Goal: Find specific page/section: Find specific page/section

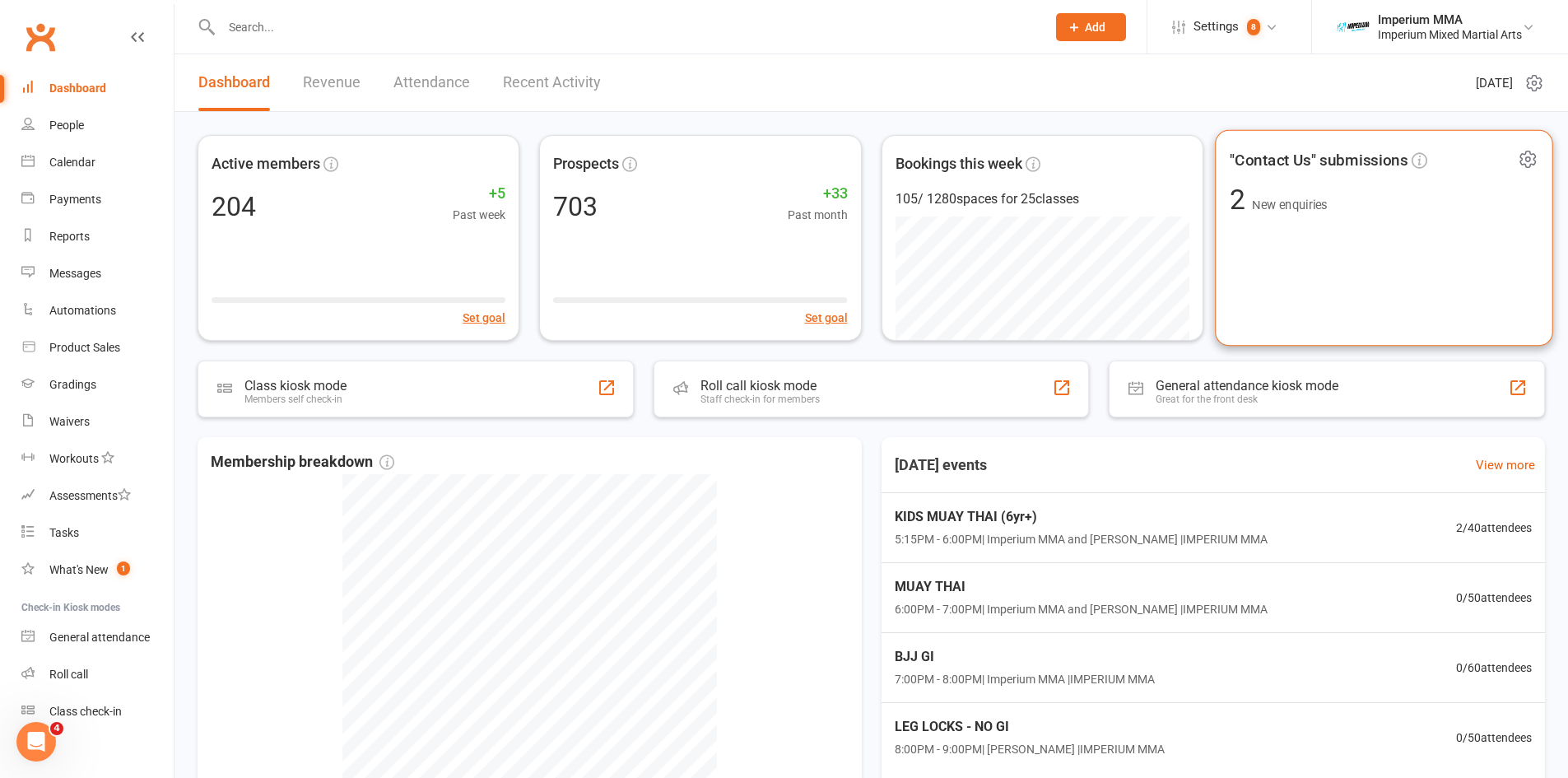
click at [1299, 163] on span ""Contact Us" submissions" at bounding box center [1319, 159] width 178 height 25
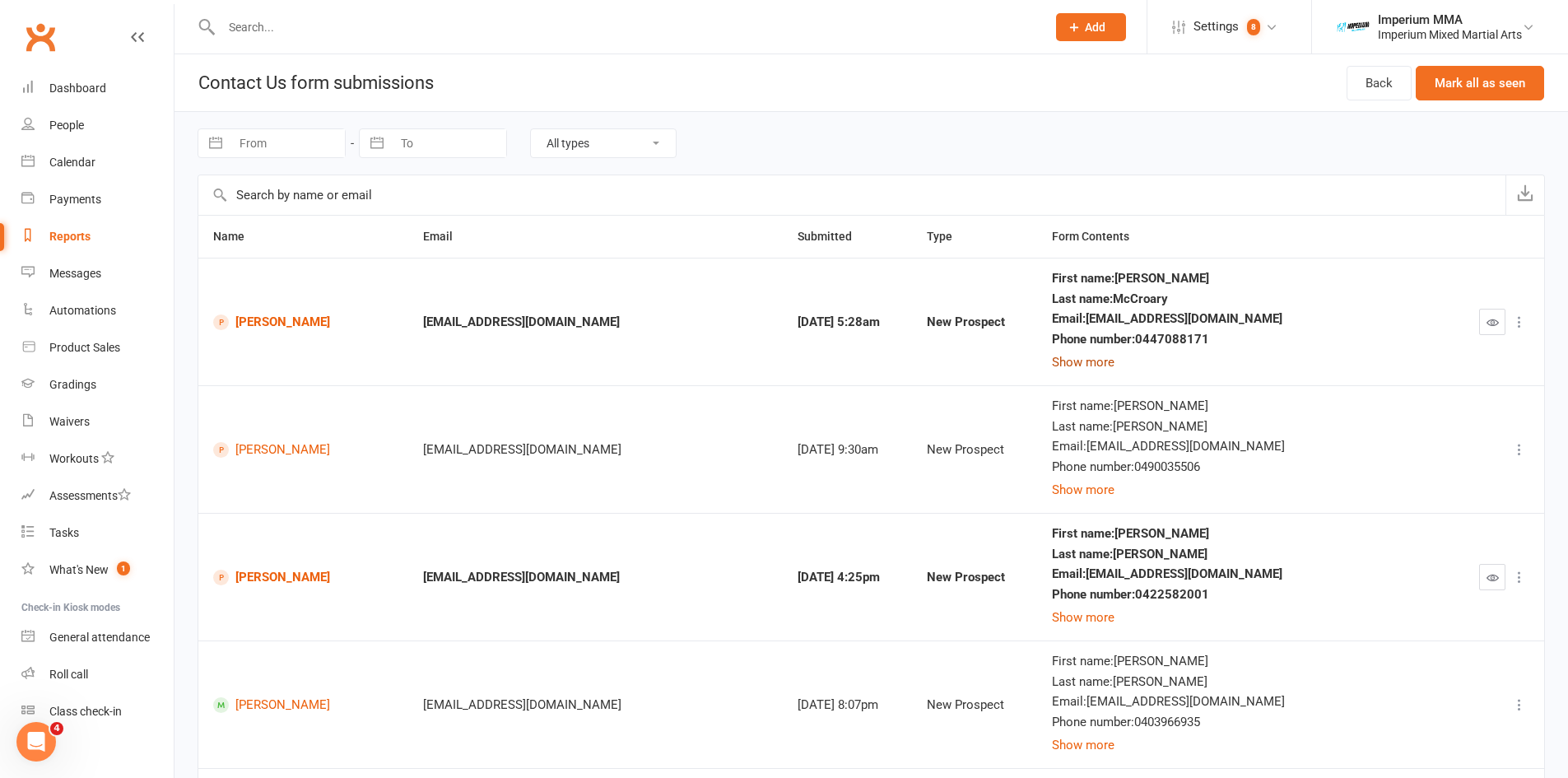
click at [1115, 365] on button "Show more" at bounding box center [1083, 362] width 63 height 19
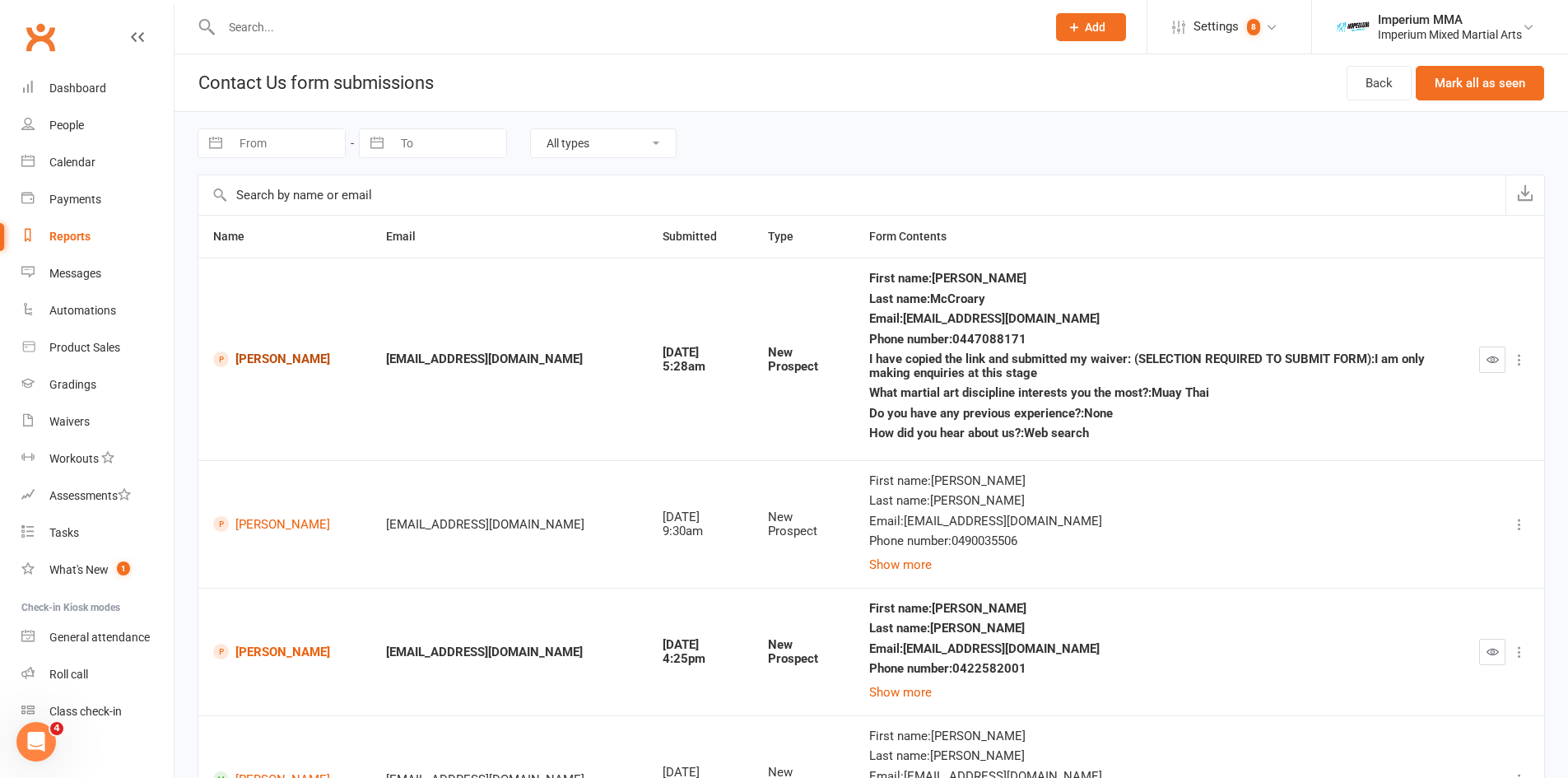
click at [257, 359] on link "[PERSON_NAME]" at bounding box center [285, 359] width 144 height 16
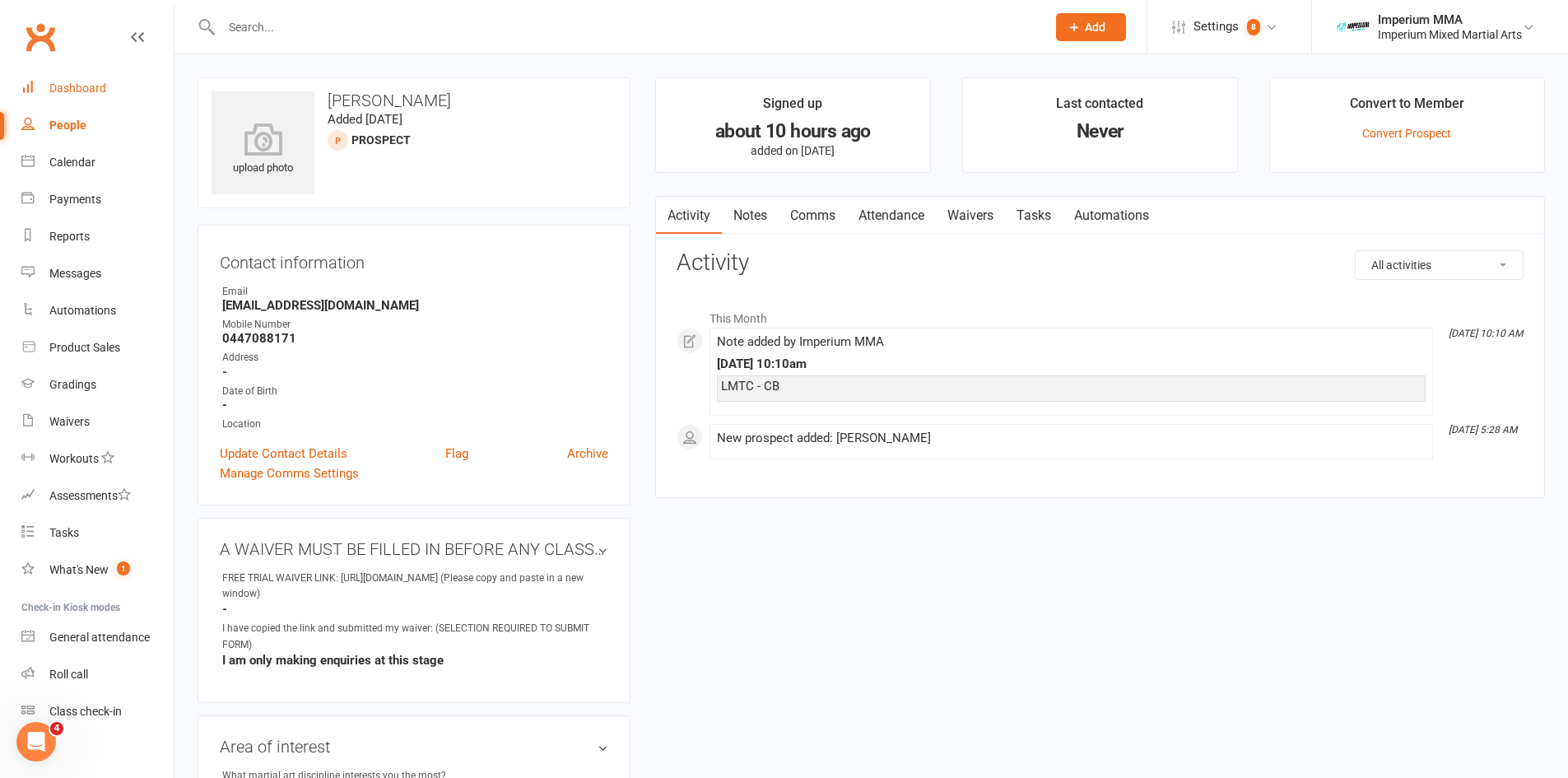
click at [85, 92] on div "Dashboard" at bounding box center [77, 88] width 57 height 13
